Goal: Information Seeking & Learning: Compare options

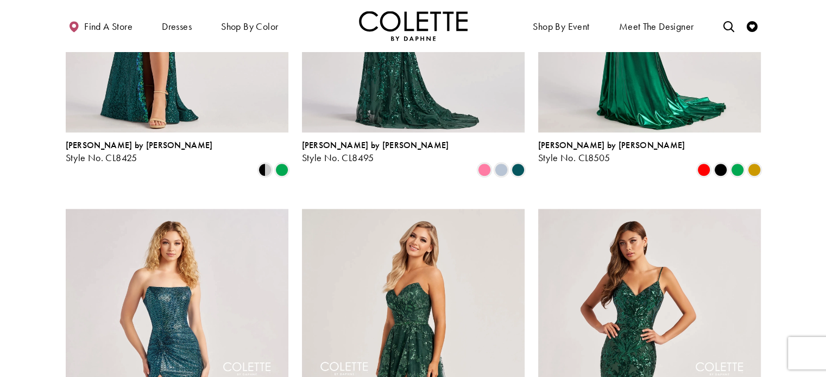
scroll to position [1303, 0]
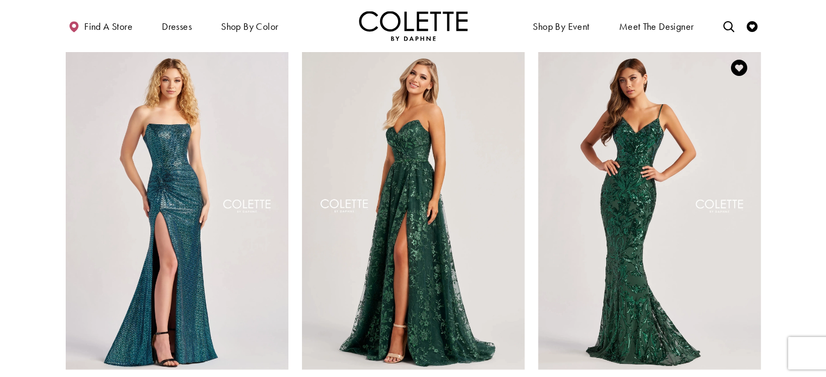
click at [639, 212] on img "Visit Colette by Daphne Style No. CL8685 Page" at bounding box center [649, 208] width 223 height 324
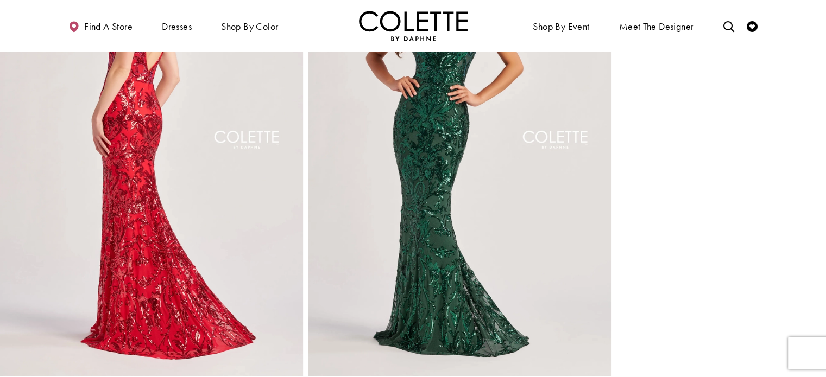
scroll to position [597, 0]
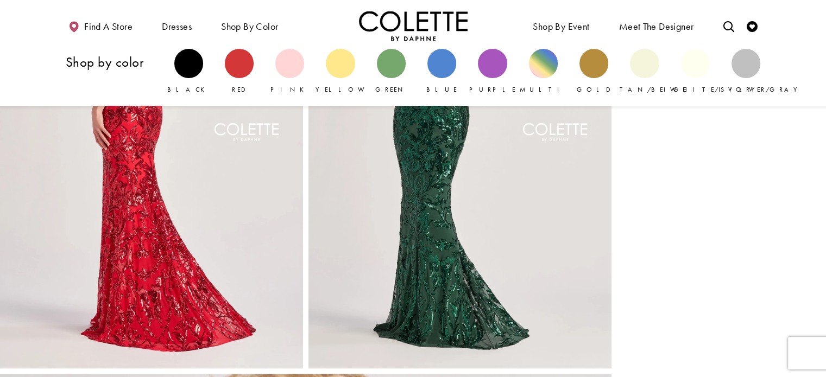
click at [510, 69] on div "Purple" at bounding box center [492, 71] width 51 height 56
click at [500, 69] on div "Primary block" at bounding box center [492, 63] width 29 height 29
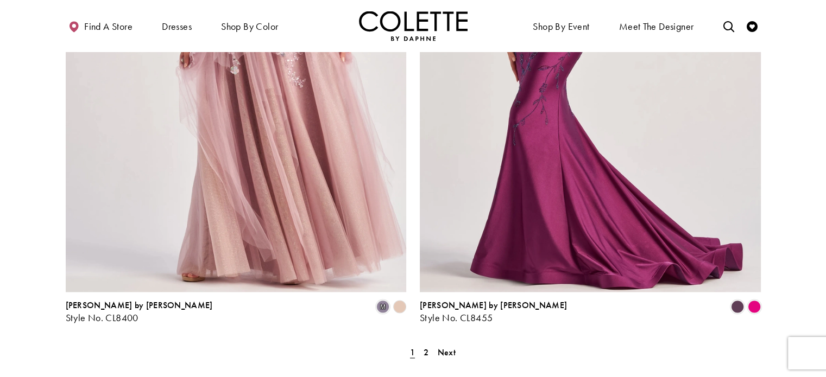
scroll to position [2118, 0]
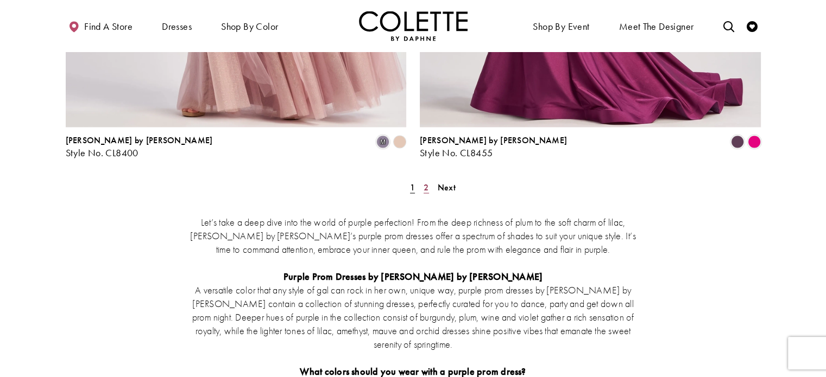
click at [422, 180] on link "2" at bounding box center [425, 188] width 11 height 16
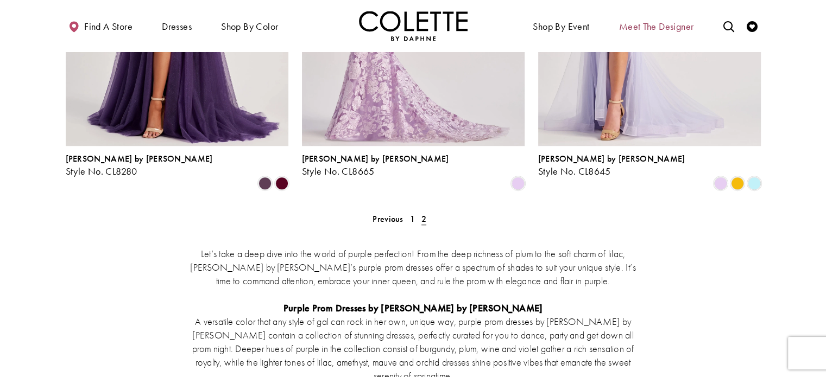
scroll to position [656, 0]
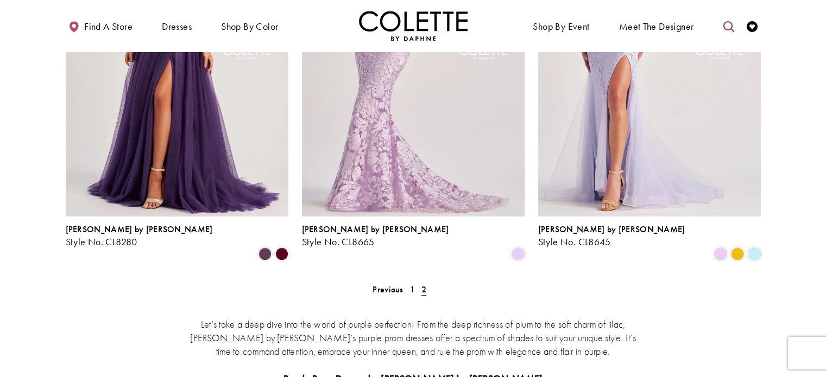
click at [730, 22] on icon "Toggle search" at bounding box center [728, 26] width 11 height 11
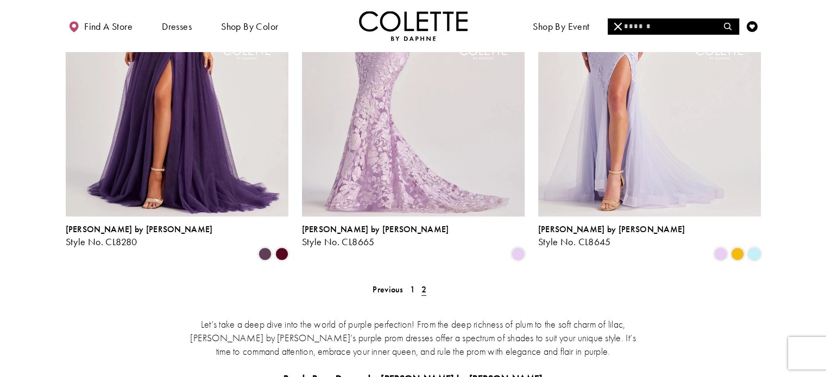
click at [694, 34] on input "Search" at bounding box center [673, 26] width 131 height 16
type input "******"
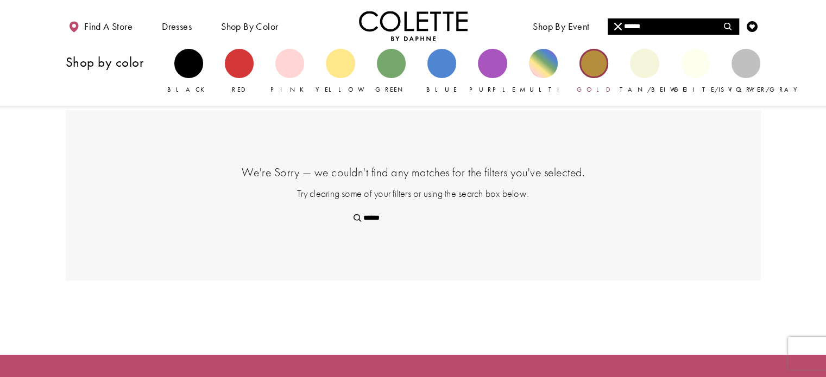
click at [602, 70] on div "Primary block" at bounding box center [593, 63] width 29 height 29
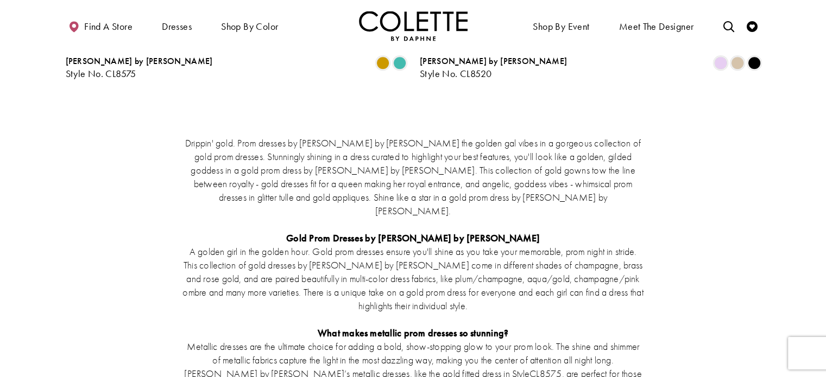
scroll to position [815, 0]
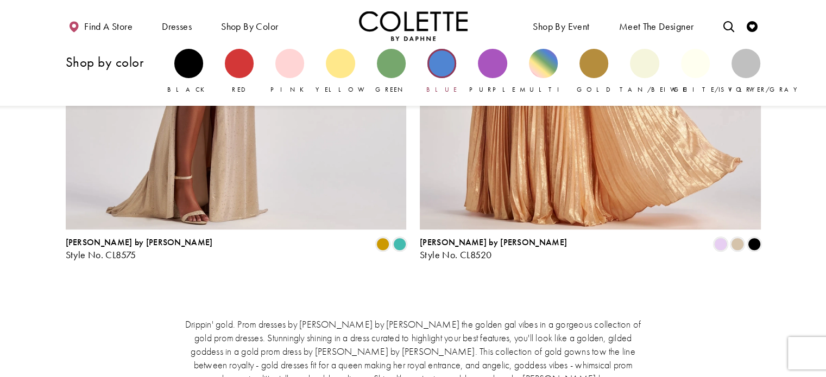
click at [443, 67] on div "Primary block" at bounding box center [441, 63] width 29 height 29
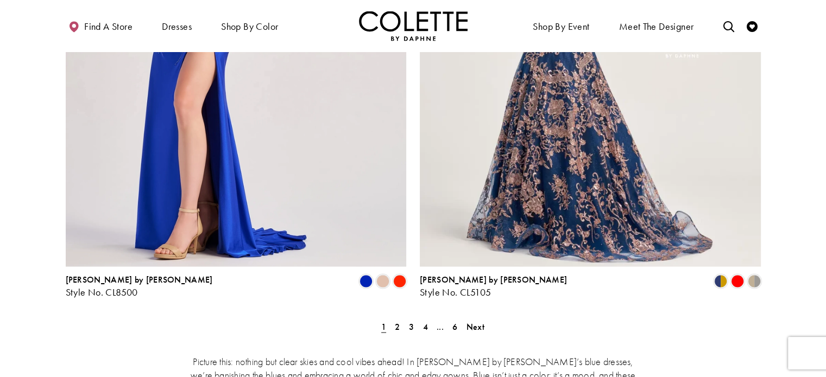
scroll to position [2009, 0]
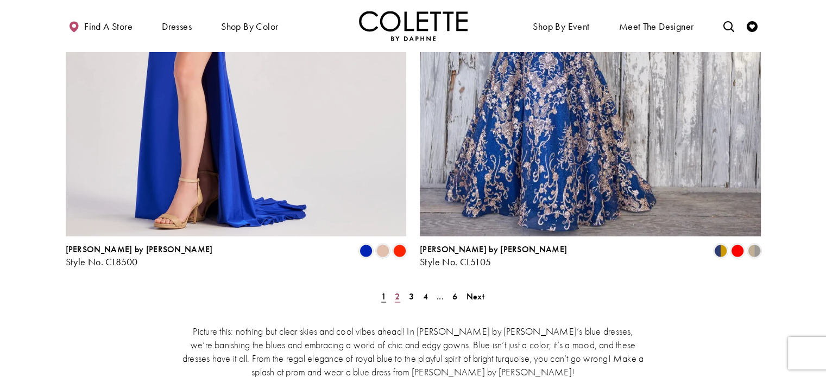
click at [396, 291] on span "2" at bounding box center [397, 296] width 5 height 11
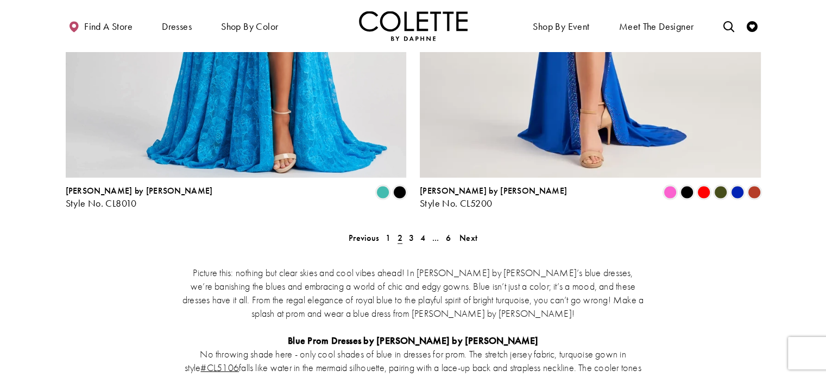
scroll to position [2068, 0]
click at [411, 232] on span "3" at bounding box center [411, 237] width 5 height 11
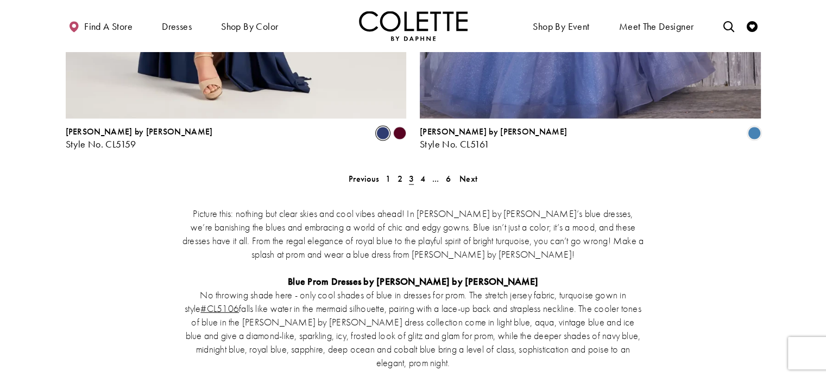
scroll to position [2068, 0]
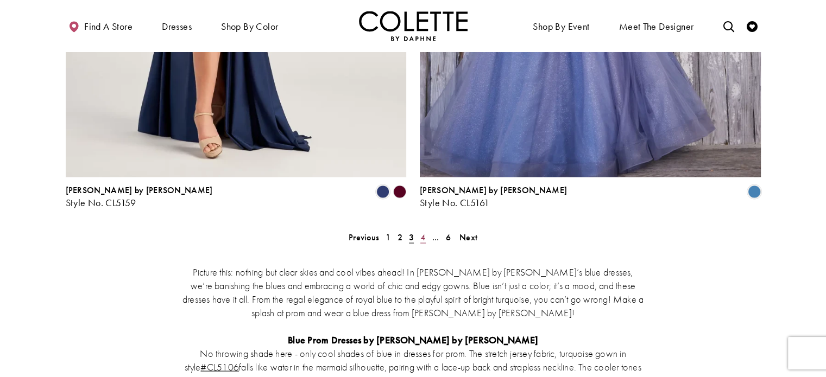
click at [419, 230] on link "4" at bounding box center [422, 238] width 11 height 16
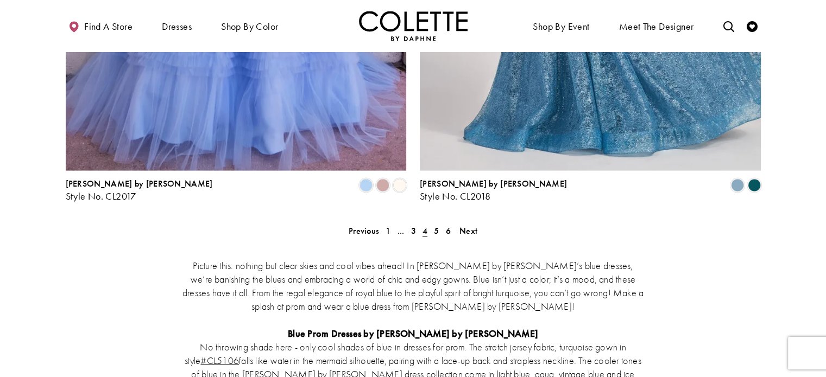
scroll to position [2068, 0]
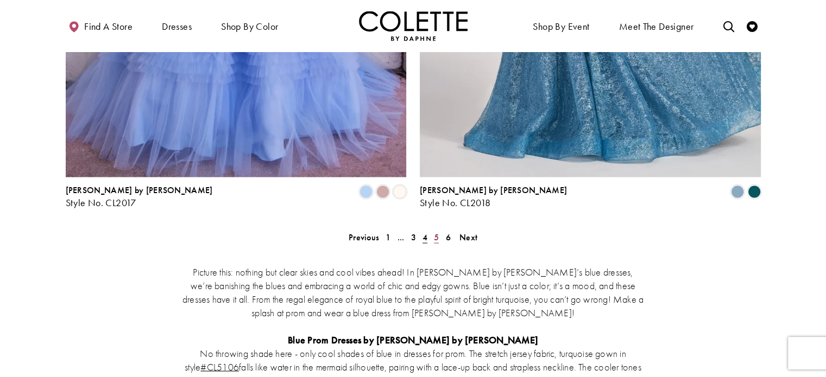
click at [437, 232] on span "5" at bounding box center [436, 237] width 5 height 11
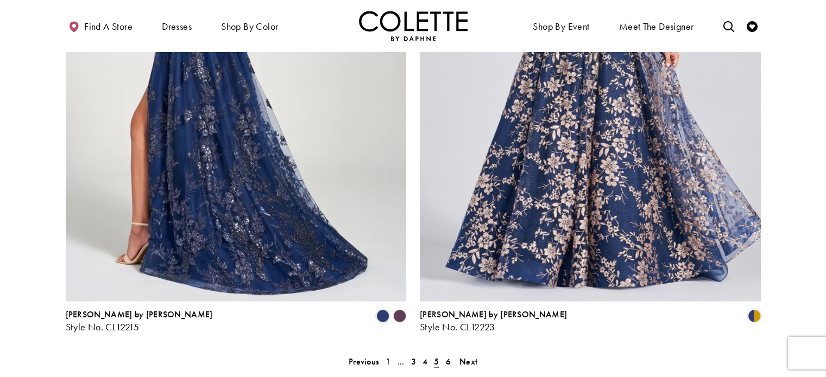
scroll to position [1959, 0]
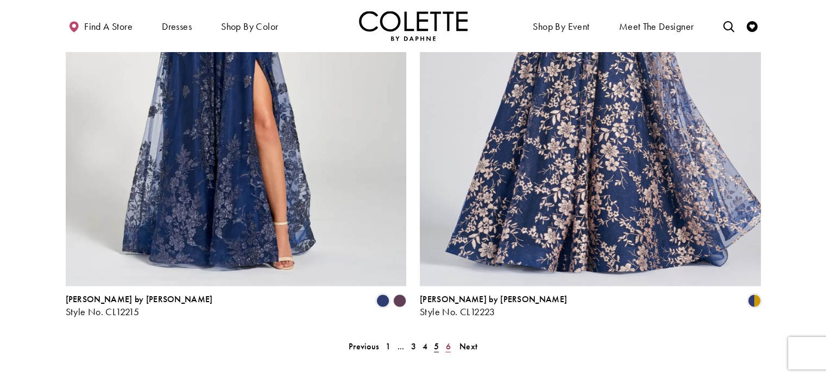
click at [449, 340] on span "6" at bounding box center [447, 345] width 5 height 11
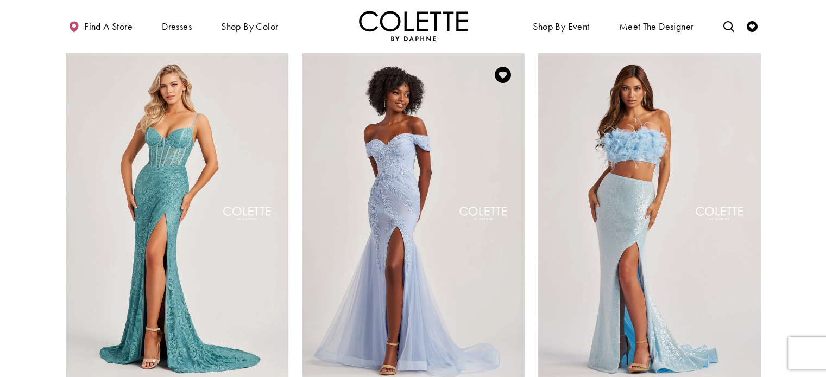
scroll to position [493, 0]
